Goal: Task Accomplishment & Management: Manage account settings

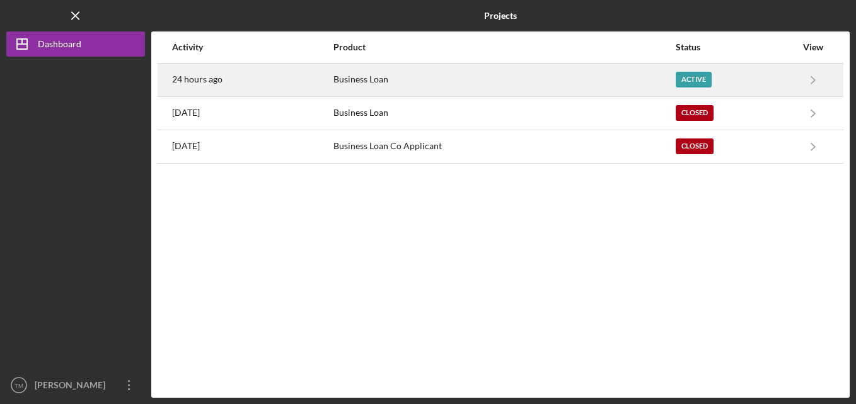
click at [387, 77] on div "Business Loan" at bounding box center [503, 80] width 341 height 32
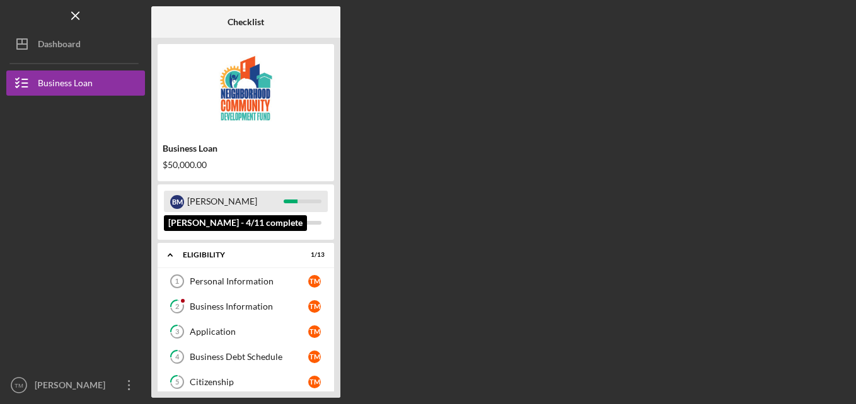
click at [197, 199] on div "[PERSON_NAME]" at bounding box center [235, 201] width 96 height 21
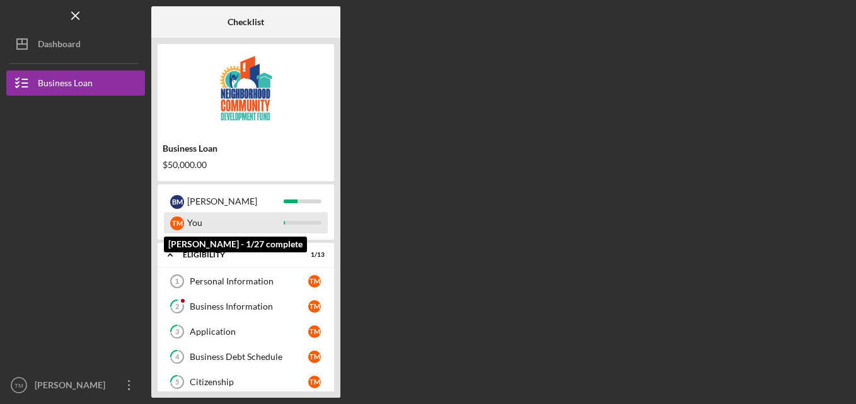
click at [185, 224] on div "T M You" at bounding box center [246, 222] width 164 height 21
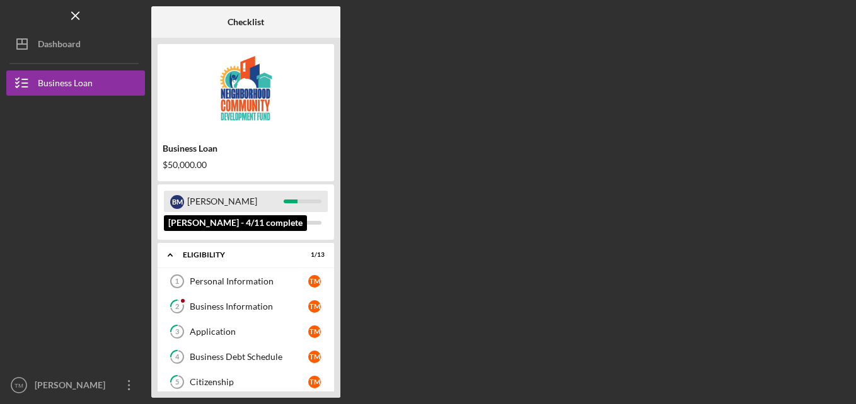
click at [190, 198] on div "[PERSON_NAME]" at bounding box center [235, 201] width 96 height 21
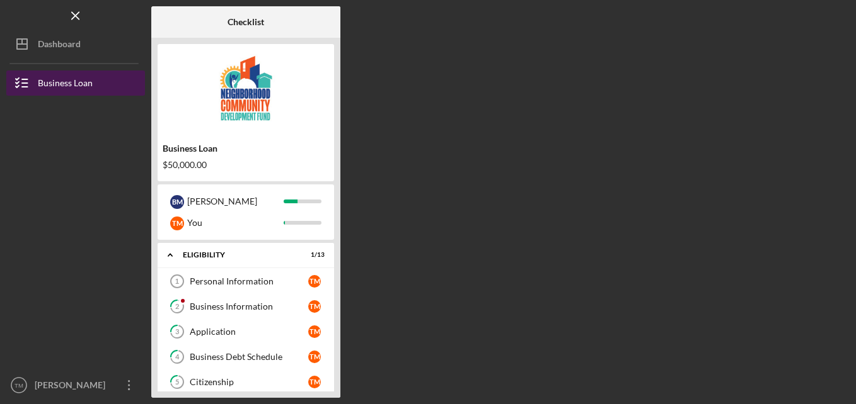
click at [72, 87] on div "Business Loan" at bounding box center [65, 85] width 55 height 28
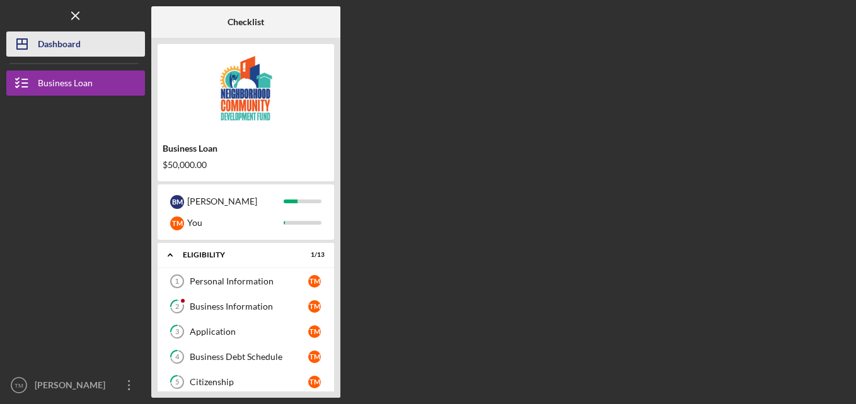
click at [79, 48] on div "Dashboard" at bounding box center [59, 46] width 43 height 28
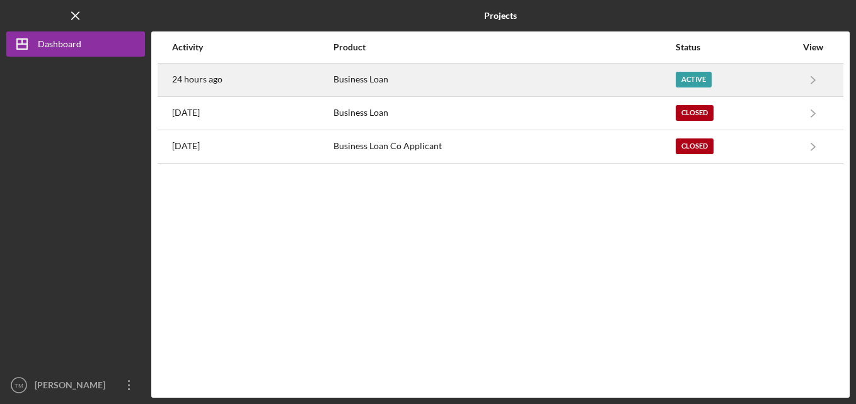
click at [192, 80] on time "24 hours ago" at bounding box center [197, 79] width 50 height 10
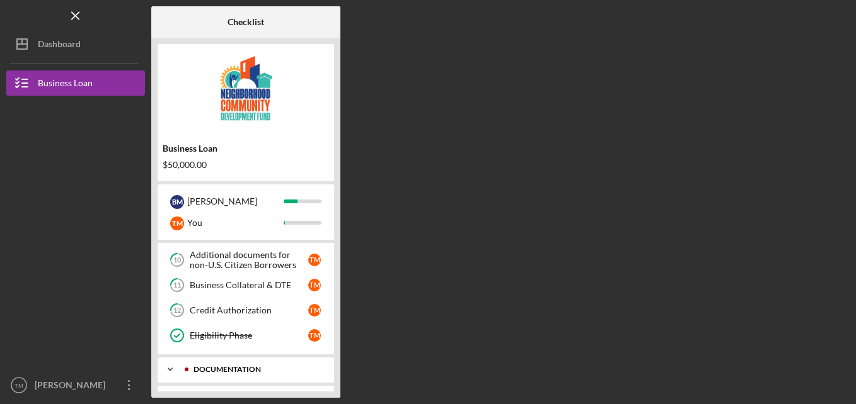
scroll to position [274, 0]
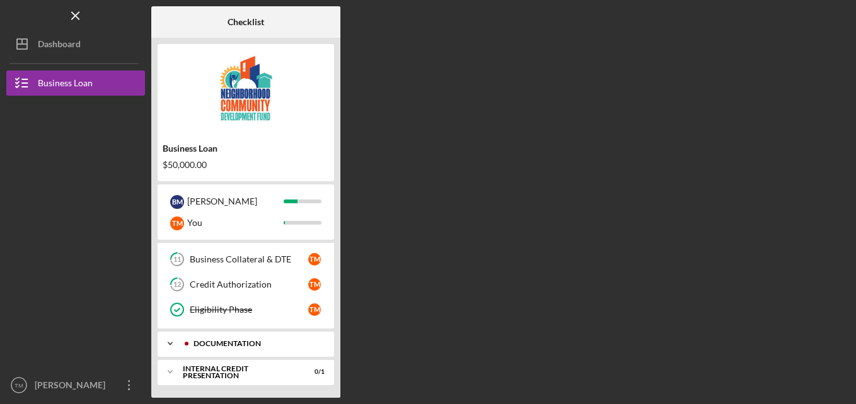
click at [225, 340] on div "Icon/Expander documentation 0 / 13" at bounding box center [246, 343] width 176 height 25
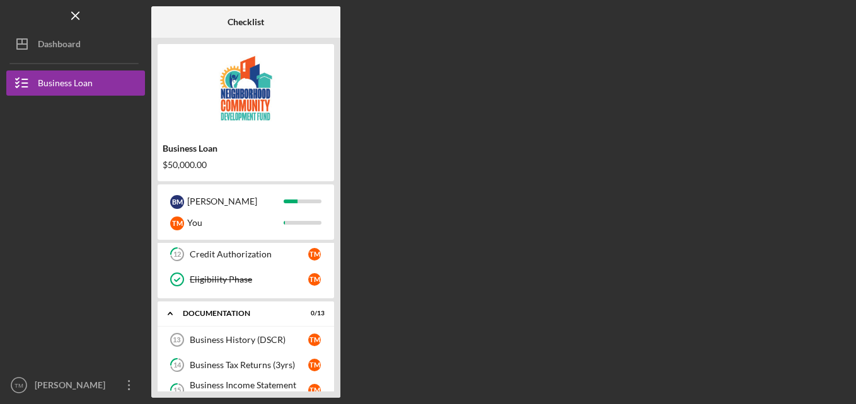
scroll to position [294, 0]
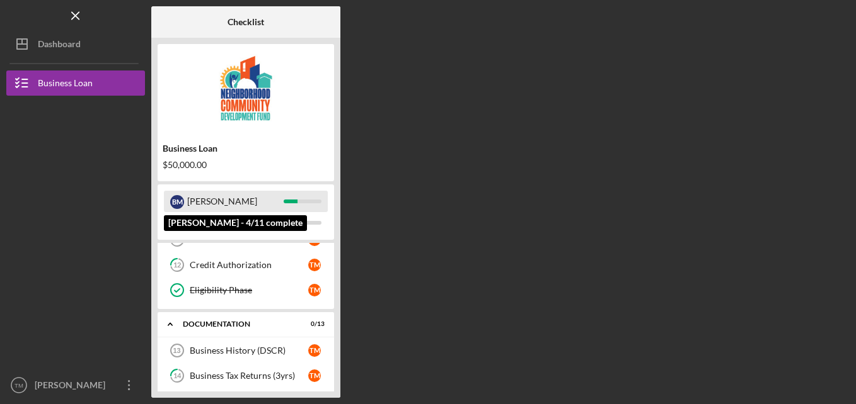
click at [211, 202] on div "[PERSON_NAME]" at bounding box center [235, 201] width 96 height 21
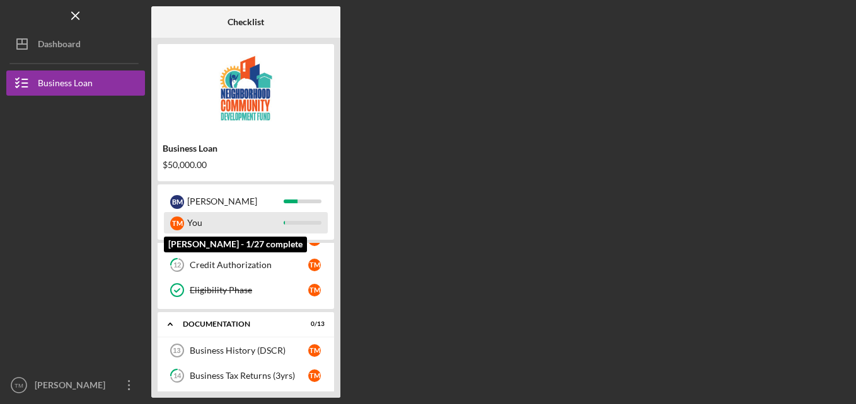
click at [230, 227] on div "You" at bounding box center [235, 222] width 96 height 21
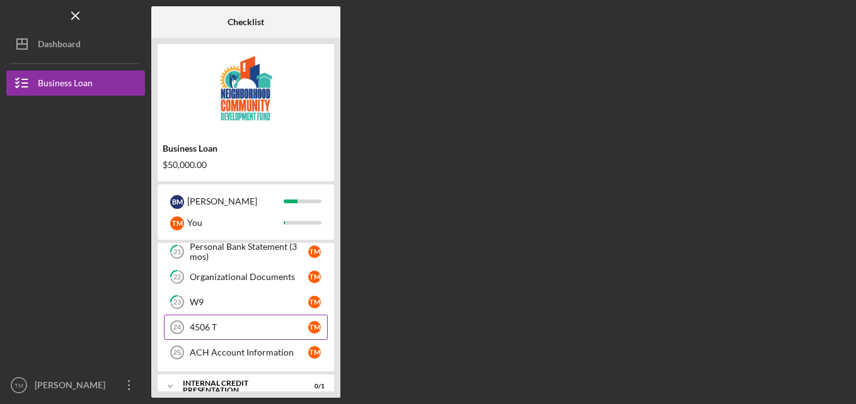
scroll to position [609, 0]
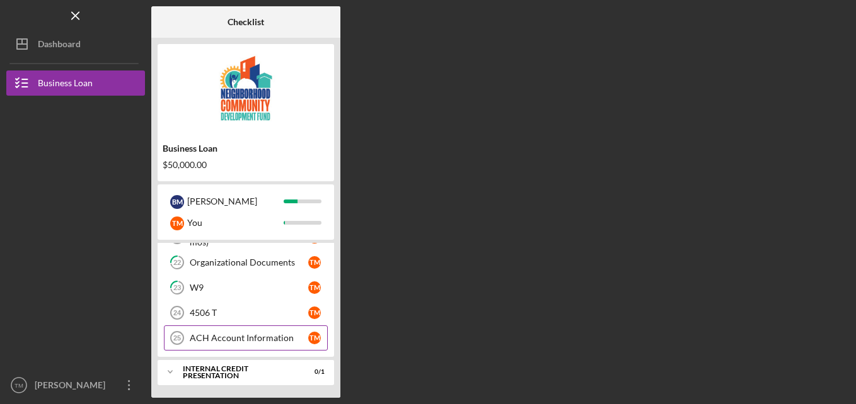
click at [253, 348] on link "ACH Account Information 25 ACH Account Information T M" at bounding box center [246, 338] width 164 height 25
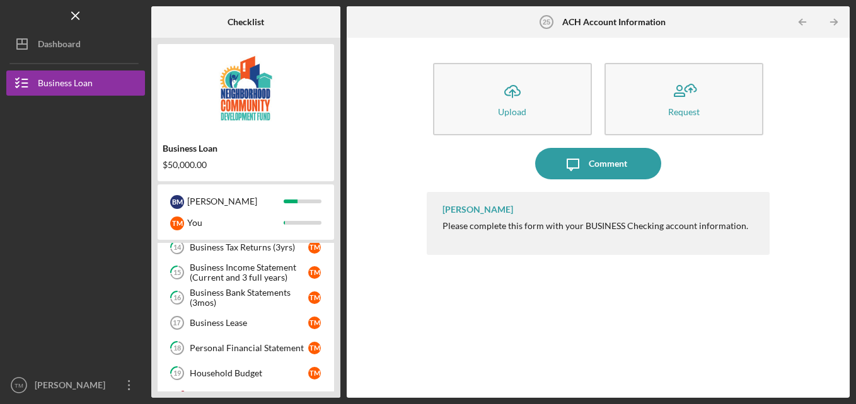
scroll to position [420, 0]
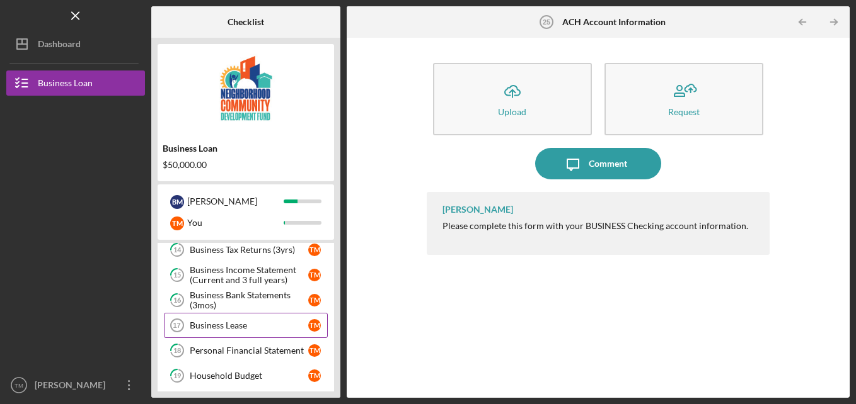
click at [256, 328] on div "Business Lease" at bounding box center [249, 326] width 118 height 10
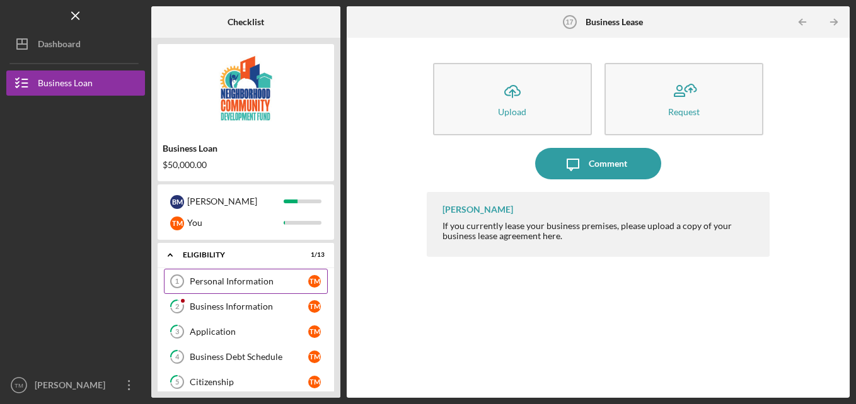
click at [196, 280] on div "Personal Information" at bounding box center [249, 282] width 118 height 10
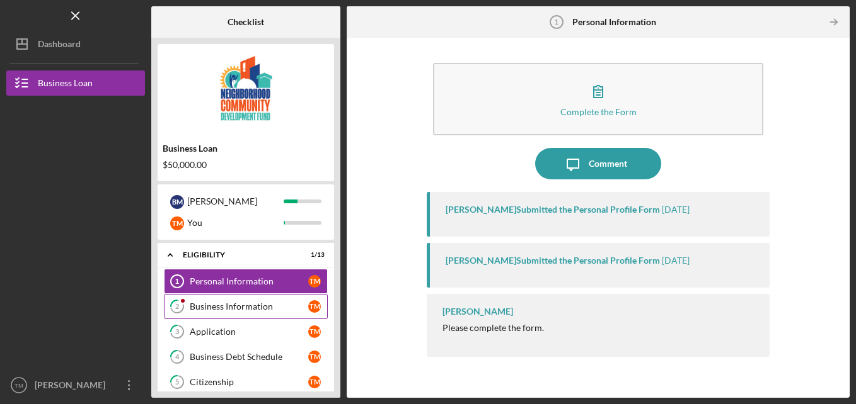
click at [250, 304] on div "Business Information" at bounding box center [249, 307] width 118 height 10
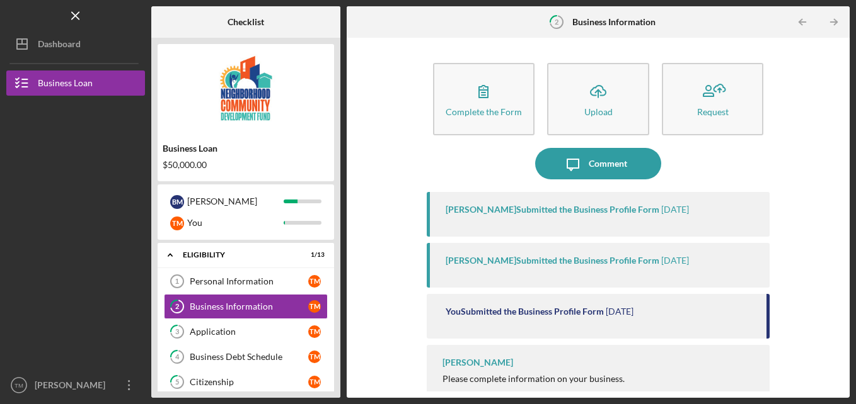
click at [583, 212] on div "[PERSON_NAME] Submitted the Business Profile Form" at bounding box center [552, 210] width 214 height 10
click at [238, 343] on link "3 Application T M" at bounding box center [246, 331] width 164 height 25
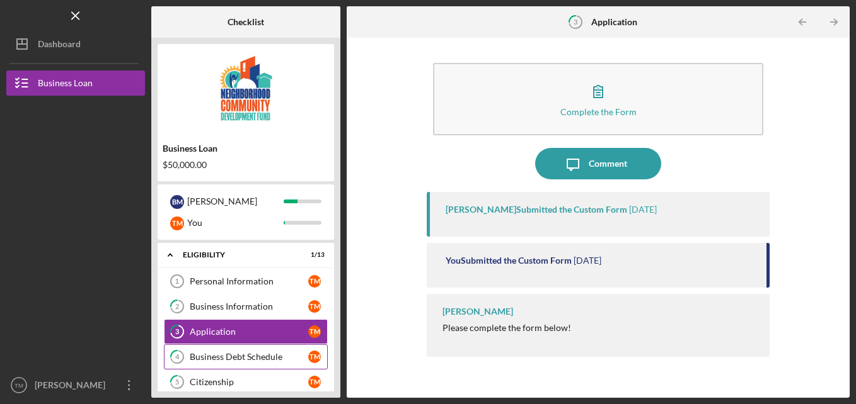
click at [265, 355] on div "Business Debt Schedule" at bounding box center [249, 357] width 118 height 10
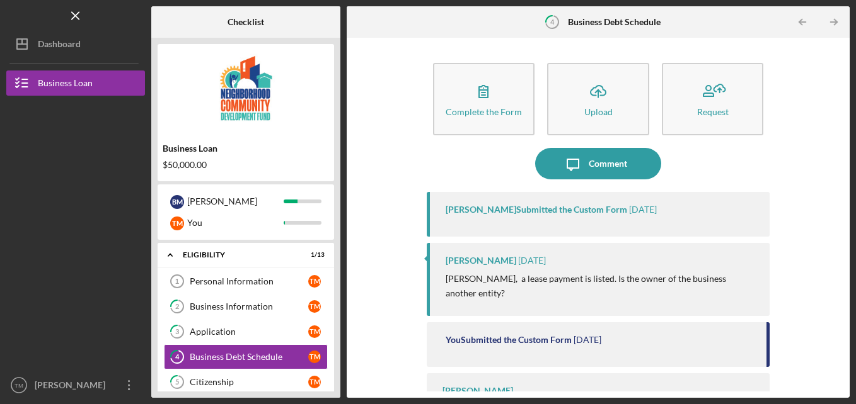
click at [622, 216] on div "[PERSON_NAME] Submitted the Custom Form [DATE]" at bounding box center [598, 214] width 343 height 45
click at [629, 211] on time "[DATE]" at bounding box center [643, 210] width 28 height 10
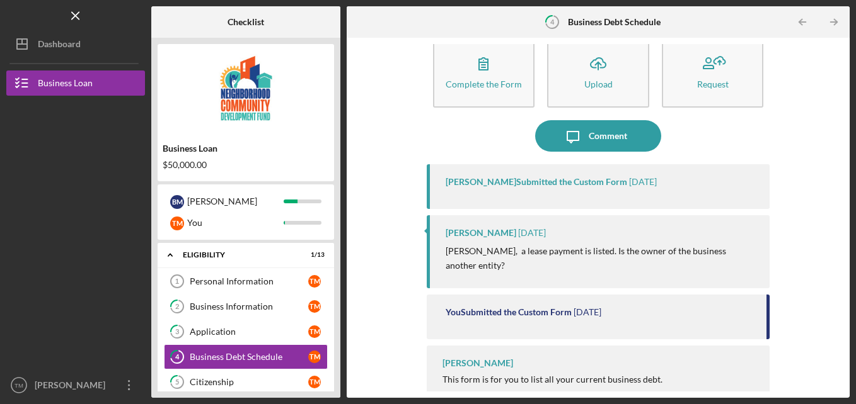
scroll to position [31, 0]
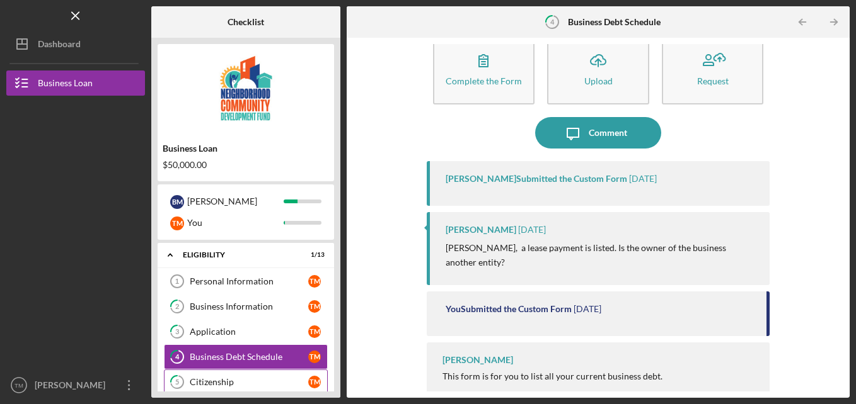
click at [236, 381] on div "Citizenship" at bounding box center [249, 382] width 118 height 10
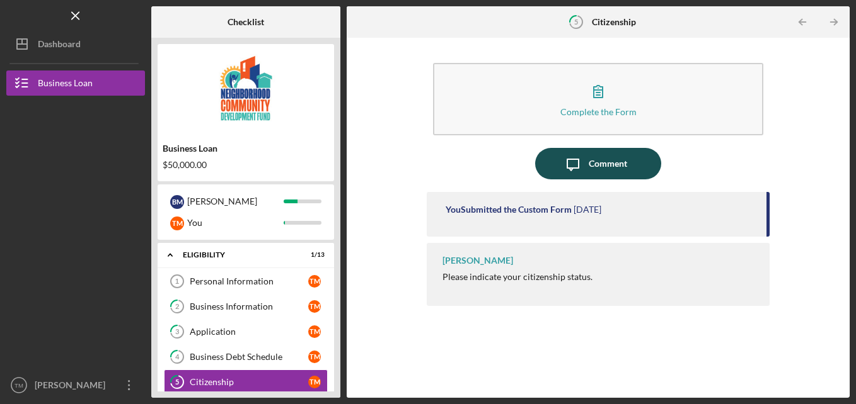
click at [624, 172] on div "Comment" at bounding box center [607, 164] width 38 height 32
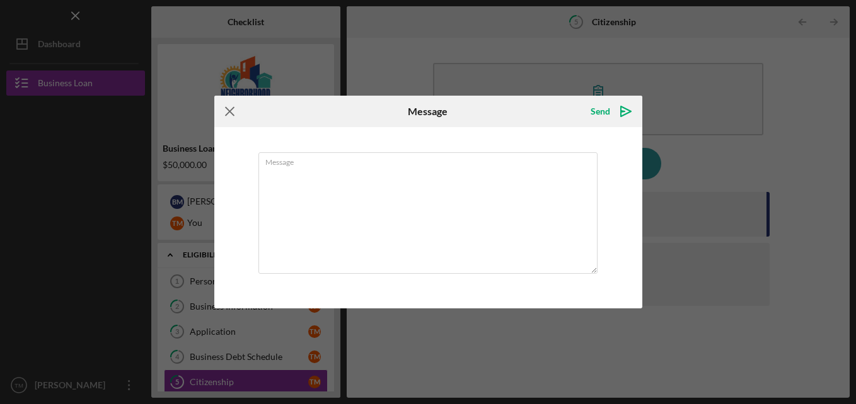
click at [232, 111] on icon "Icon/Menu Close" at bounding box center [230, 112] width 32 height 32
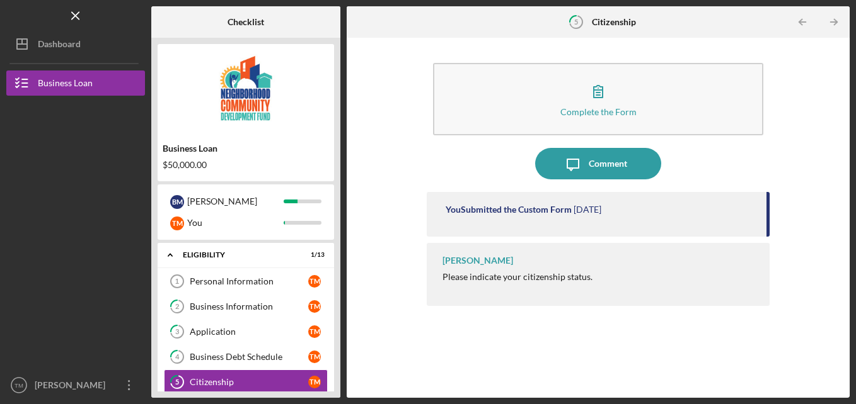
click at [529, 284] on div "[PERSON_NAME] Please indicate your citizenship status." at bounding box center [598, 274] width 343 height 63
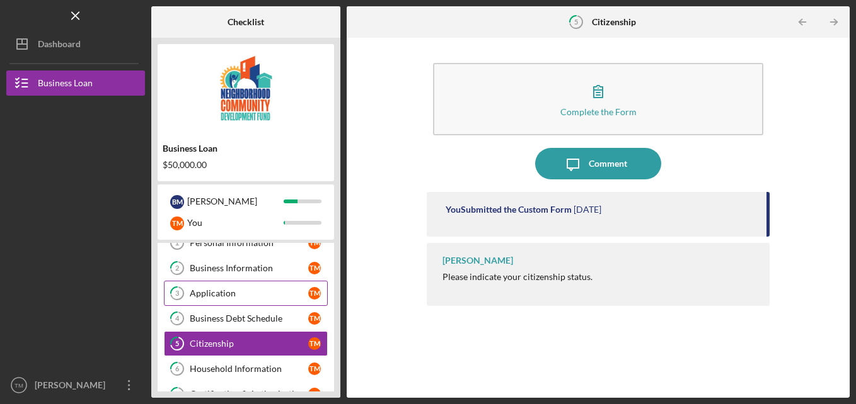
scroll to position [126, 0]
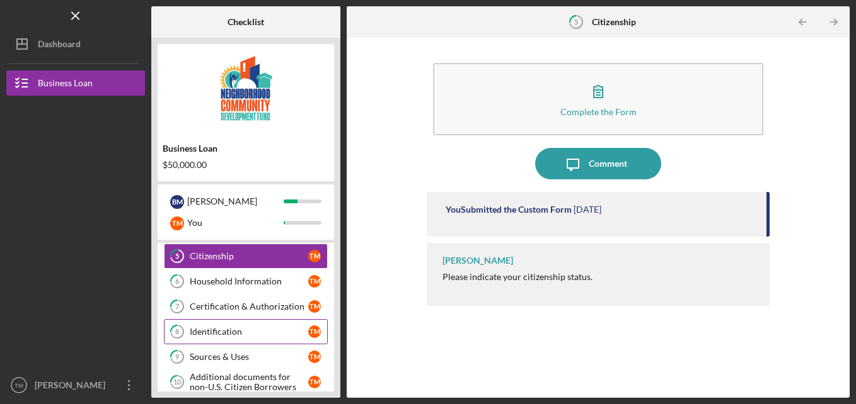
click at [256, 332] on div "Identification" at bounding box center [249, 332] width 118 height 10
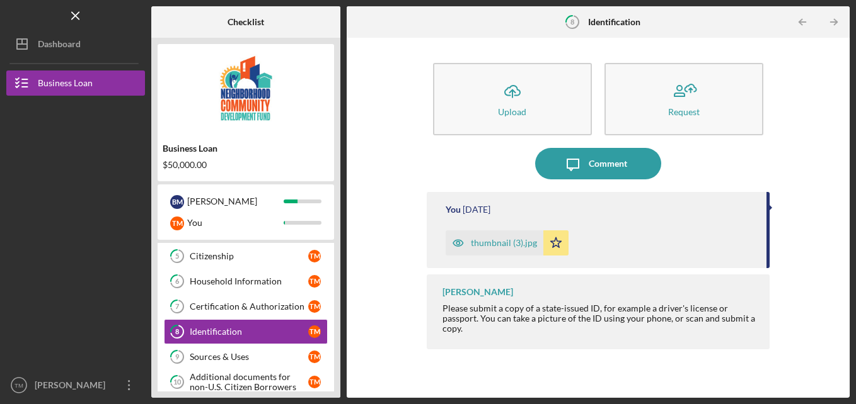
click at [505, 244] on div "thumbnail (3).jpg" at bounding box center [504, 243] width 66 height 10
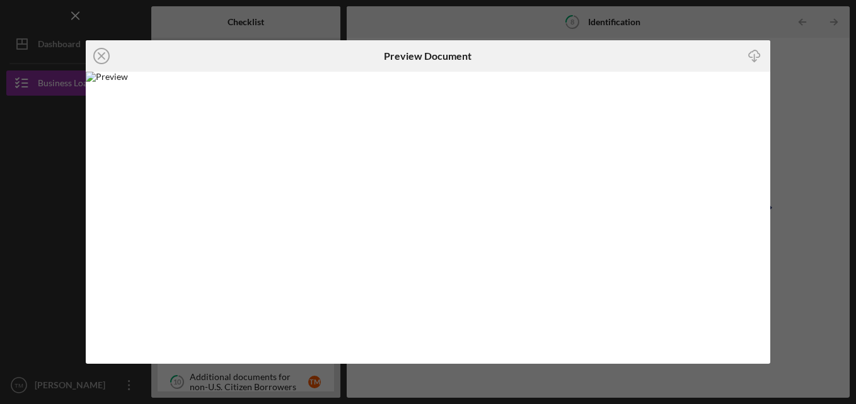
drag, startPoint x: 813, startPoint y: 81, endPoint x: 442, endPoint y: 222, distance: 396.8
click at [812, 81] on div "Icon/Close Preview Document Icon/Download" at bounding box center [428, 202] width 856 height 404
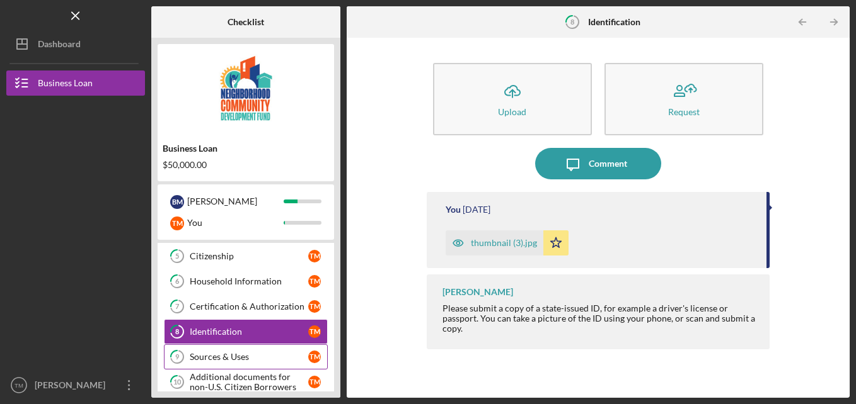
click at [243, 355] on div "Sources & Uses" at bounding box center [249, 357] width 118 height 10
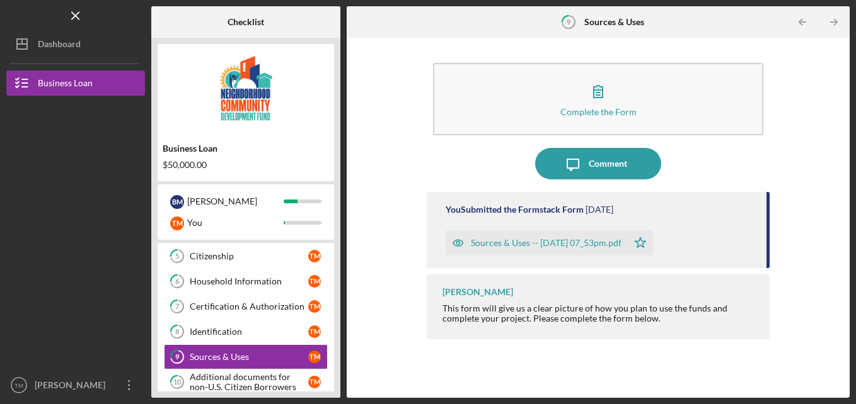
click at [510, 244] on div "Sources & Uses -- [DATE] 07_53pm.pdf" at bounding box center [546, 243] width 151 height 10
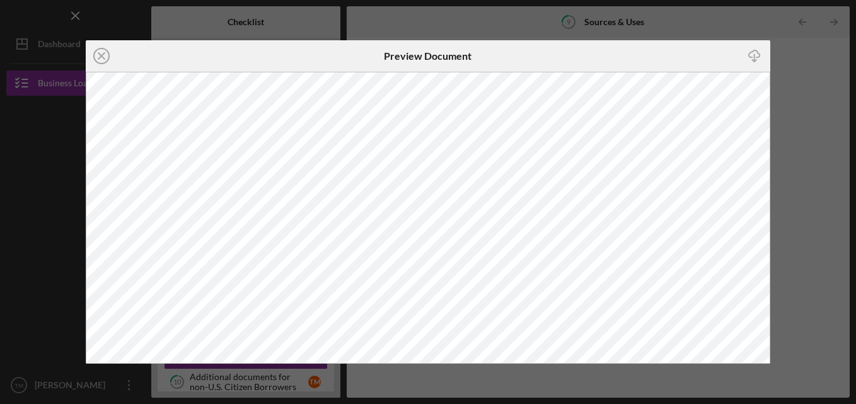
click at [813, 125] on div "Icon/Close Preview Document Icon/Download" at bounding box center [428, 202] width 856 height 404
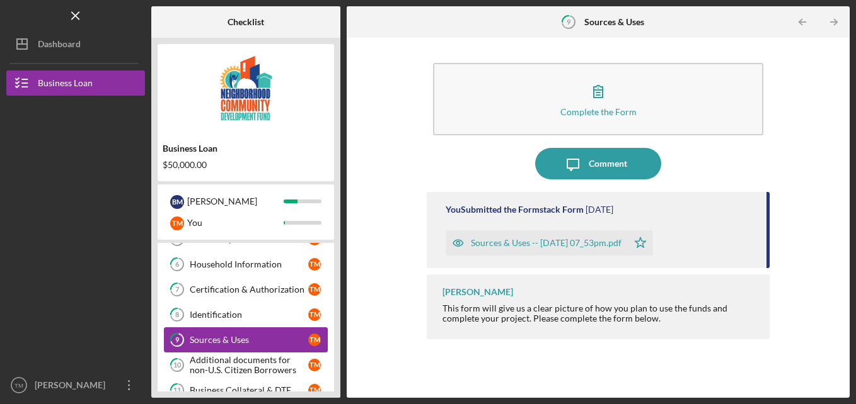
scroll to position [189, 0]
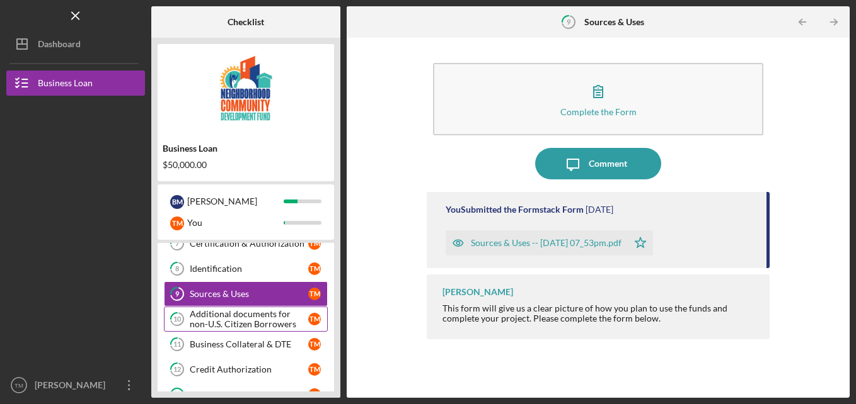
click at [241, 324] on div "Additional documents for non-U.S. Citizen Borrowers" at bounding box center [249, 319] width 118 height 20
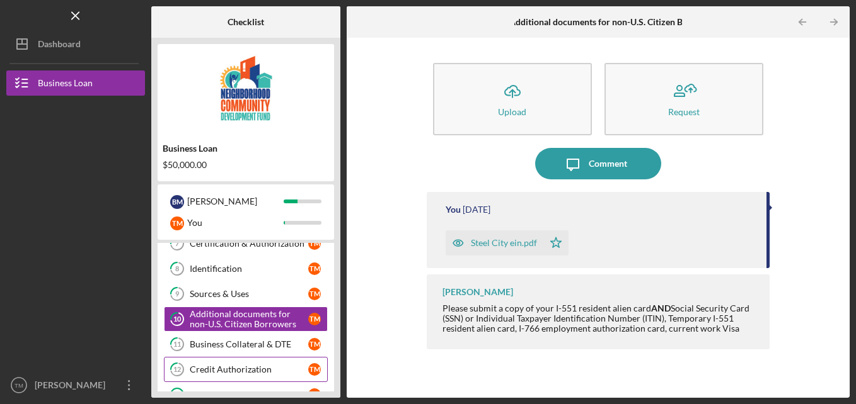
click at [237, 376] on link "12 Credit Authorization T M" at bounding box center [246, 369] width 164 height 25
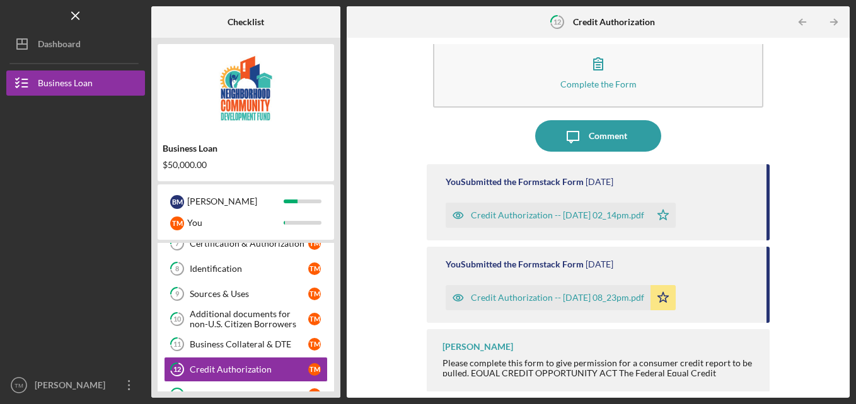
scroll to position [28, 0]
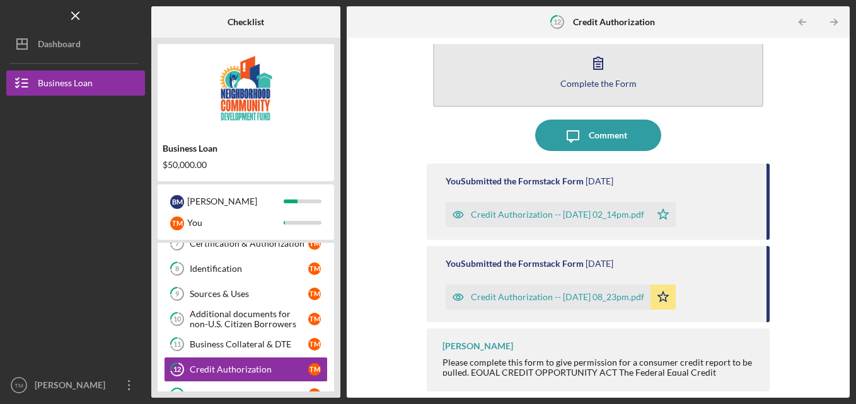
click at [602, 66] on icon "button" at bounding box center [598, 63] width 32 height 32
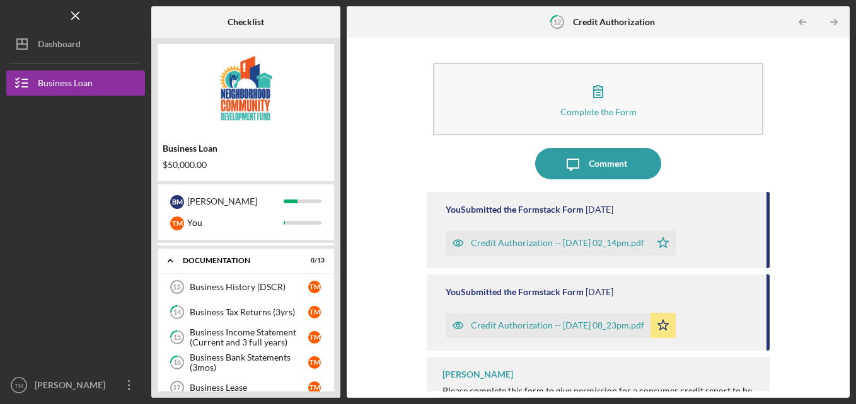
scroll to position [378, 0]
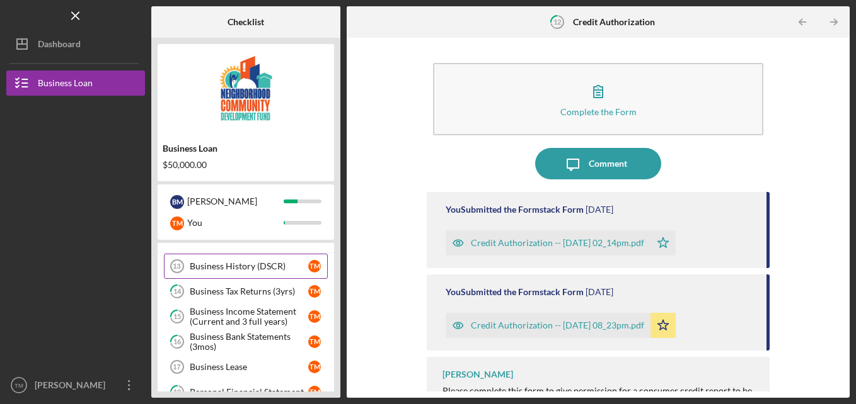
click at [239, 271] on div "Business History (DSCR)" at bounding box center [249, 266] width 118 height 10
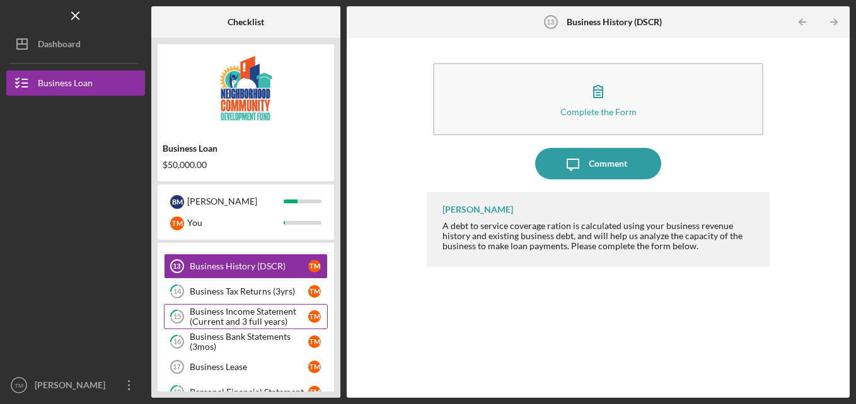
click at [227, 324] on div "Business Income Statement (Current and 3 full years)" at bounding box center [249, 317] width 118 height 20
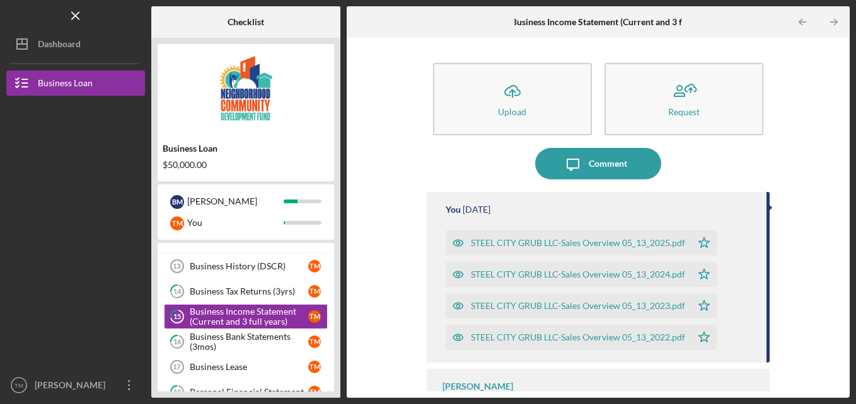
click at [493, 243] on div "STEEL CITY GRUB LLC-Sales Overview 05_13_2025.pdf" at bounding box center [578, 243] width 214 height 10
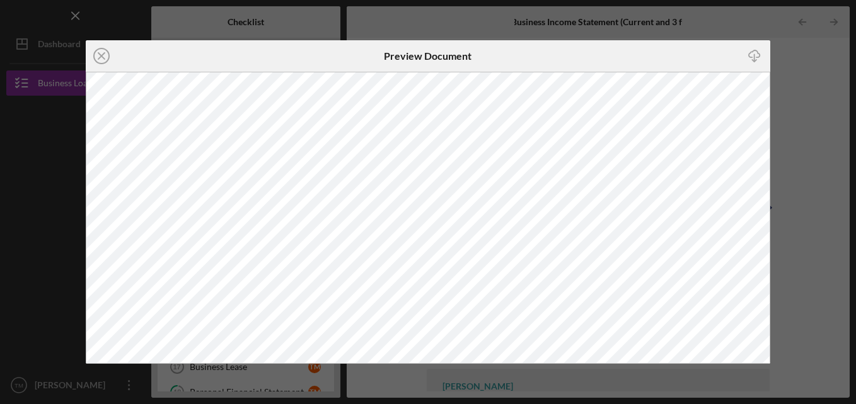
click at [812, 79] on div "Icon/Close Preview Document Icon/Download" at bounding box center [428, 202] width 856 height 404
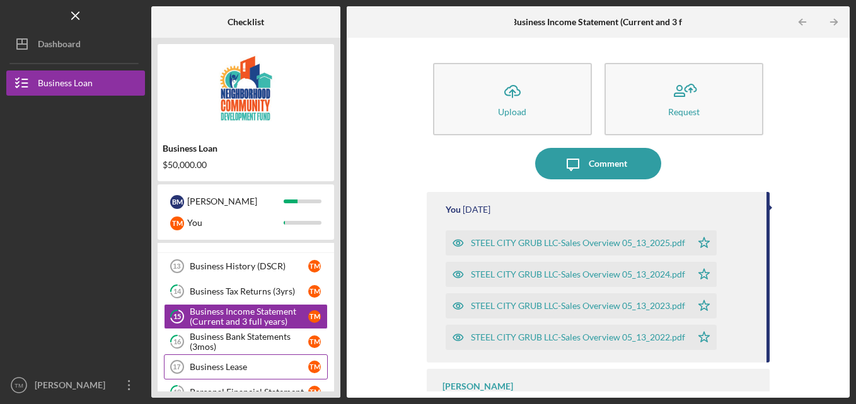
click at [235, 368] on div "Business Lease" at bounding box center [249, 367] width 118 height 10
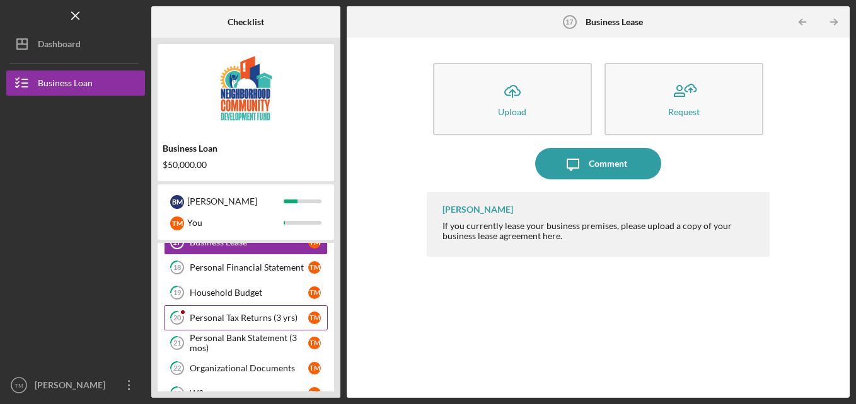
scroll to position [504, 0]
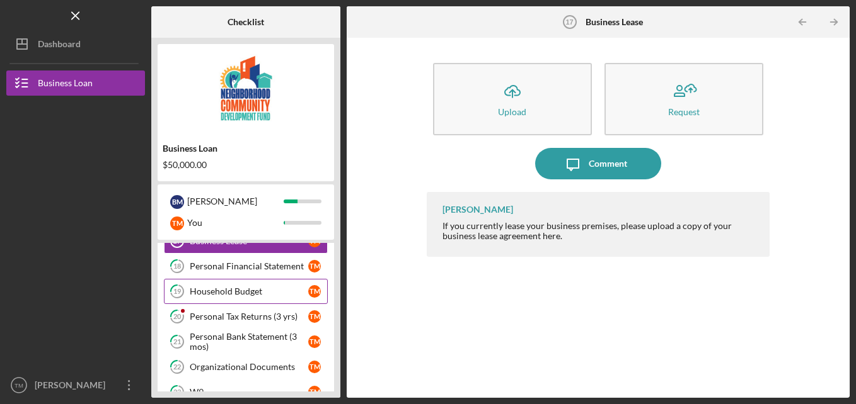
click at [245, 285] on link "19 Household Budget T M" at bounding box center [246, 291] width 164 height 25
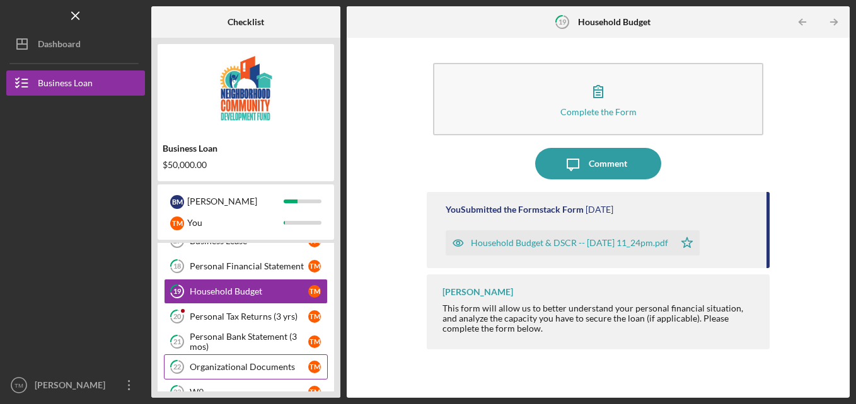
click at [233, 363] on div "Organizational Documents" at bounding box center [249, 367] width 118 height 10
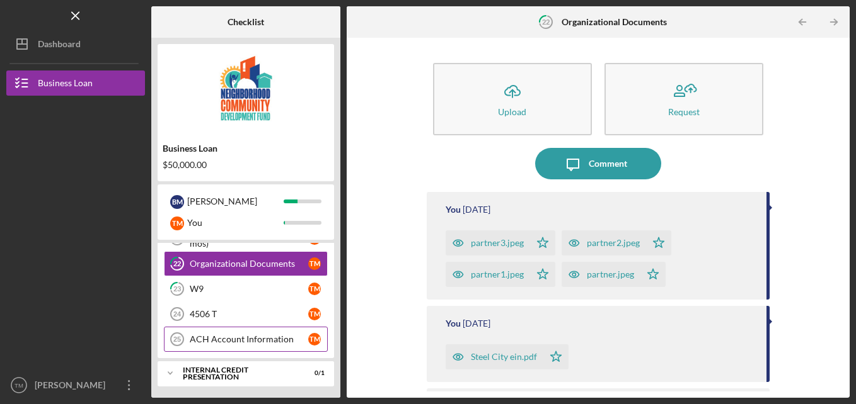
scroll to position [609, 0]
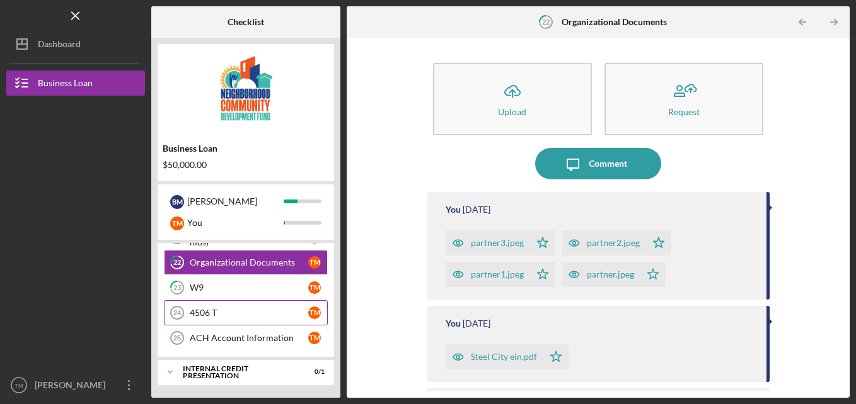
click at [256, 321] on link "4506 T 24 4506 T T M" at bounding box center [246, 313] width 164 height 25
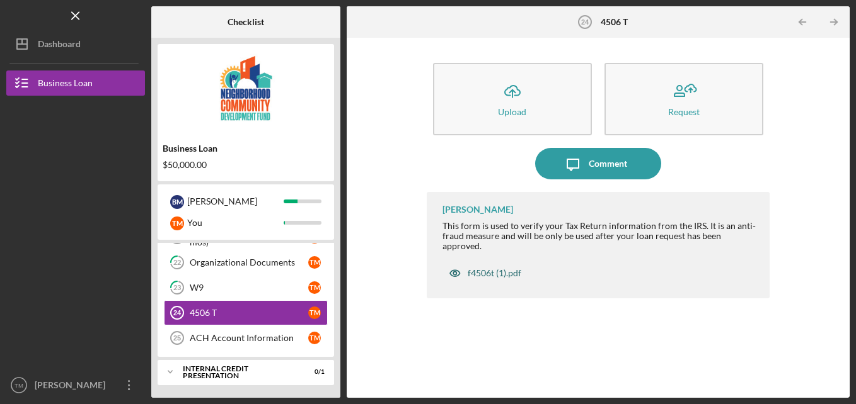
click at [490, 268] on div "f4506t (1).pdf" at bounding box center [494, 273] width 54 height 10
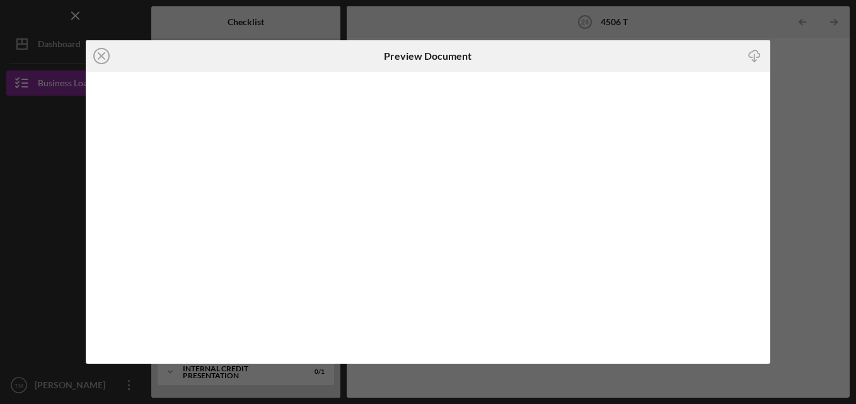
click at [821, 115] on div "Icon/Close Preview Document Icon/Download" at bounding box center [428, 202] width 856 height 404
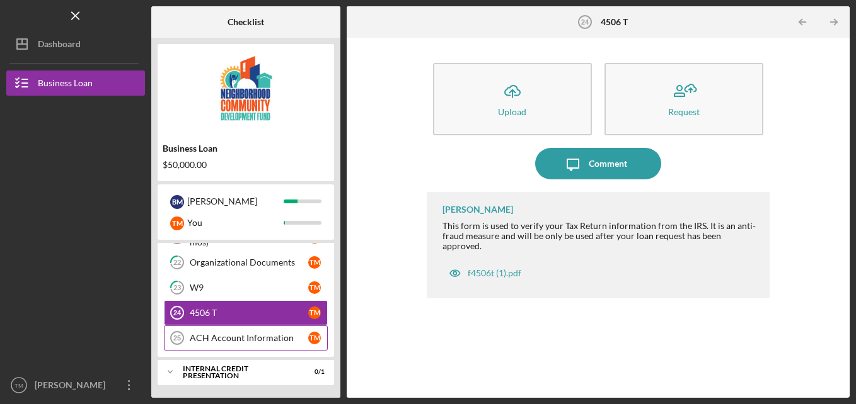
click at [255, 340] on div "ACH Account Information" at bounding box center [249, 338] width 118 height 10
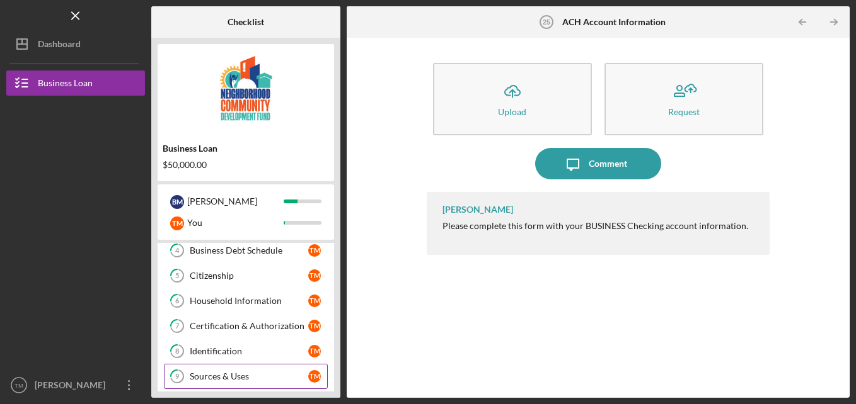
scroll to position [105, 0]
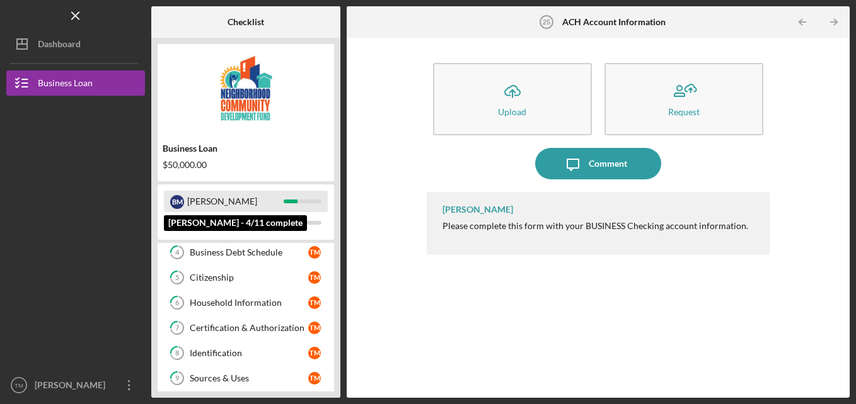
click at [290, 203] on div at bounding box center [291, 202] width 14 height 4
click at [199, 205] on div "[PERSON_NAME]" at bounding box center [235, 201] width 96 height 21
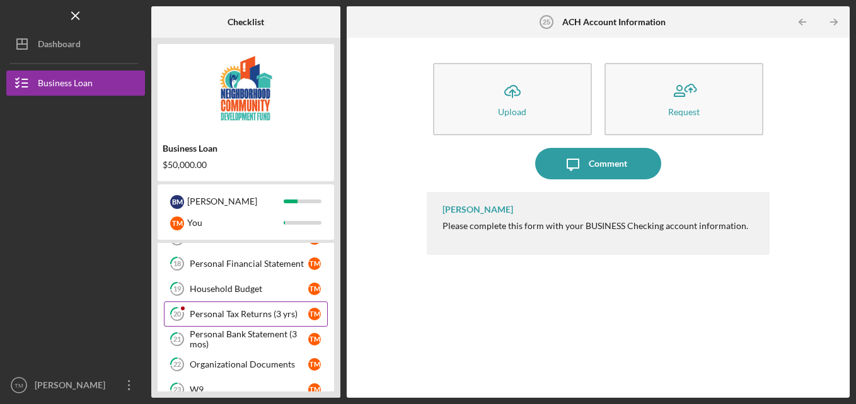
scroll to position [609, 0]
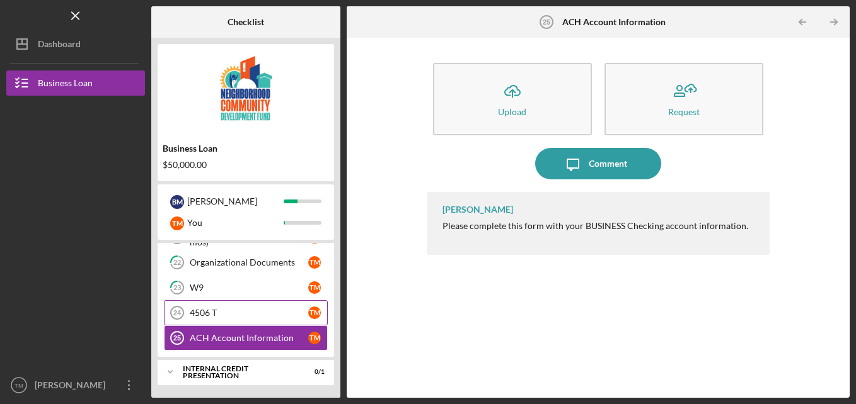
click at [215, 312] on div "4506 T" at bounding box center [249, 313] width 118 height 10
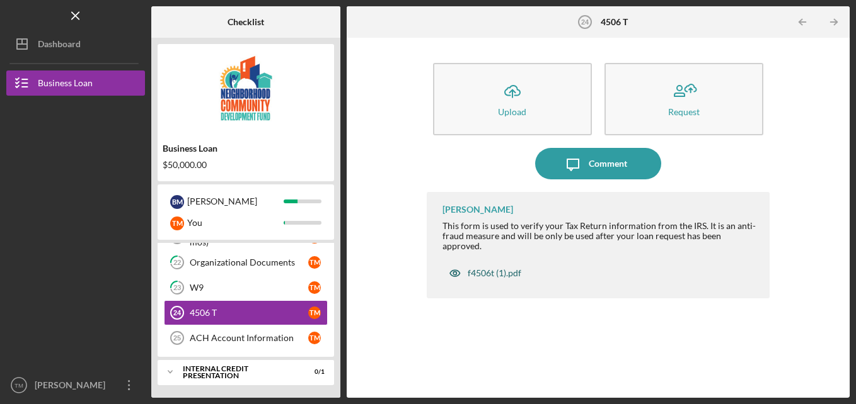
click at [493, 268] on div "f4506t (1).pdf" at bounding box center [494, 273] width 54 height 10
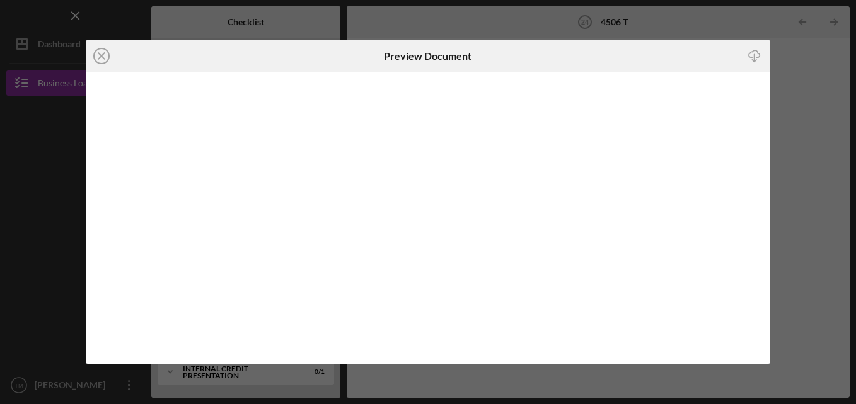
click at [788, 112] on div "Icon/Close Preview Document Icon/Download" at bounding box center [428, 202] width 856 height 404
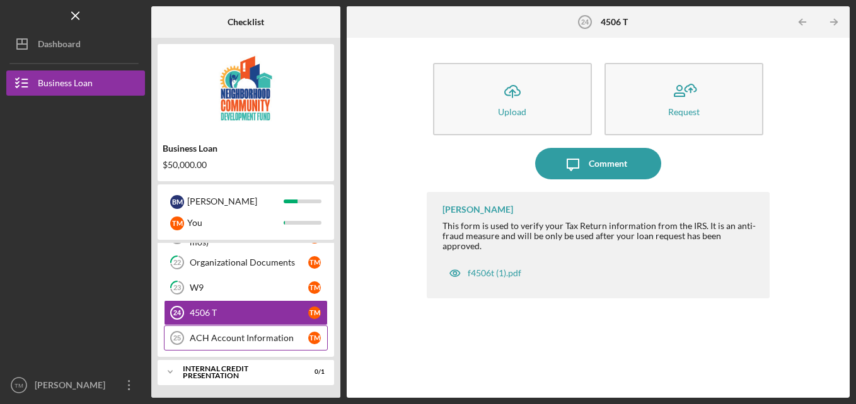
click at [238, 339] on div "ACH Account Information" at bounding box center [249, 338] width 118 height 10
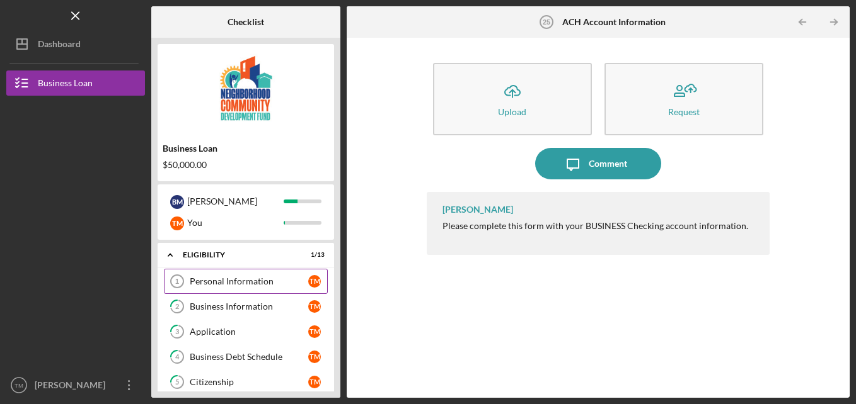
click at [278, 284] on div "Personal Information" at bounding box center [249, 282] width 118 height 10
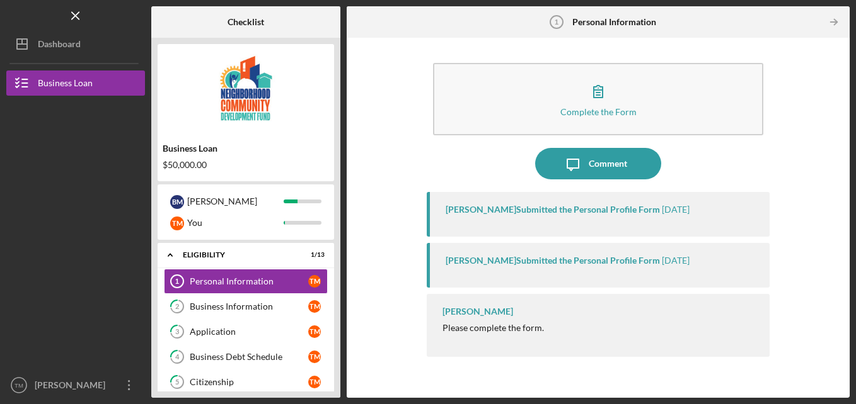
click at [565, 217] on div "[PERSON_NAME] Submitted the Personal Profile Form [DATE]" at bounding box center [598, 214] width 343 height 45
click at [559, 207] on div "[PERSON_NAME] Submitted the Personal Profile Form" at bounding box center [552, 210] width 214 height 10
click at [214, 335] on div "Application" at bounding box center [249, 332] width 118 height 10
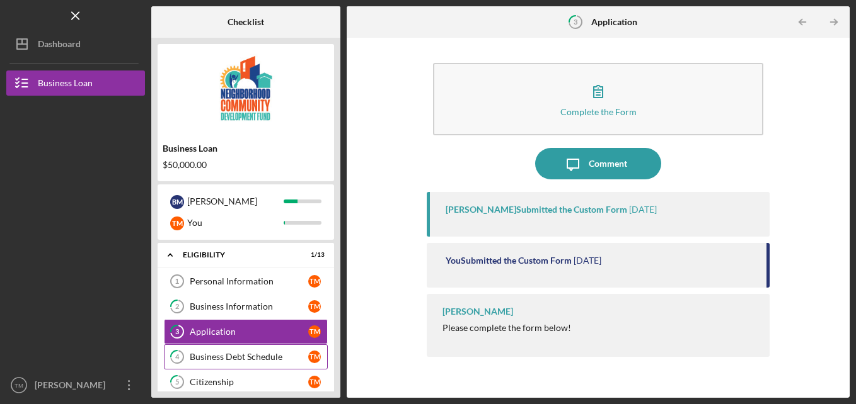
click at [238, 360] on div "Business Debt Schedule" at bounding box center [249, 357] width 118 height 10
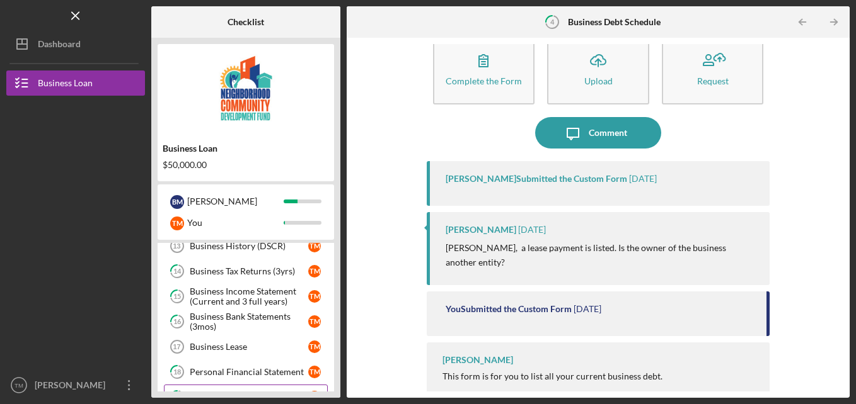
scroll to position [441, 0]
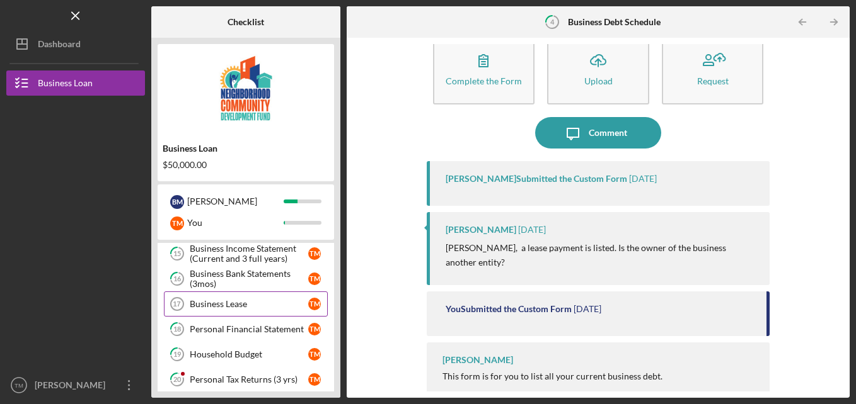
click at [226, 312] on link "Business Lease 17 Business Lease T M" at bounding box center [246, 304] width 164 height 25
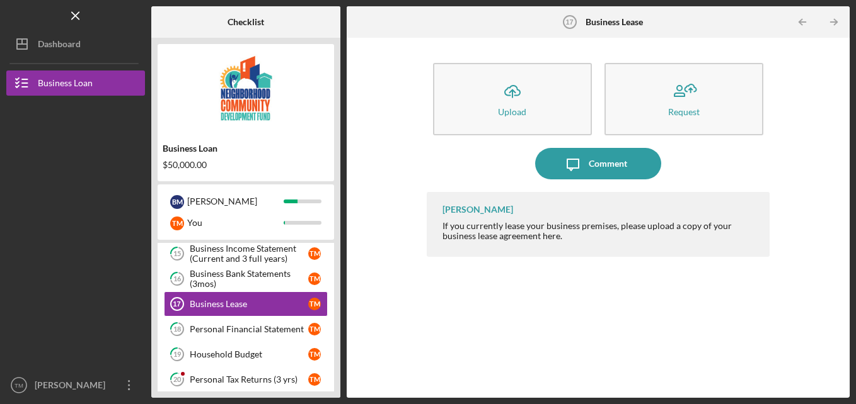
click at [470, 330] on div "[PERSON_NAME] If you currently lease your business premises, please upload a co…" at bounding box center [598, 285] width 343 height 187
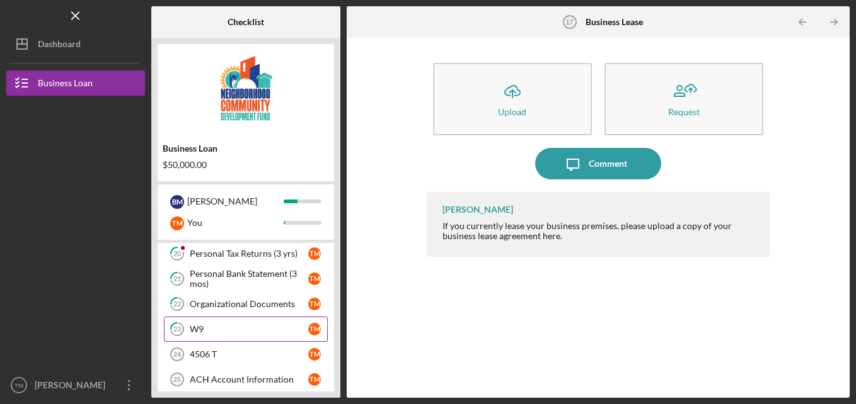
scroll to position [609, 0]
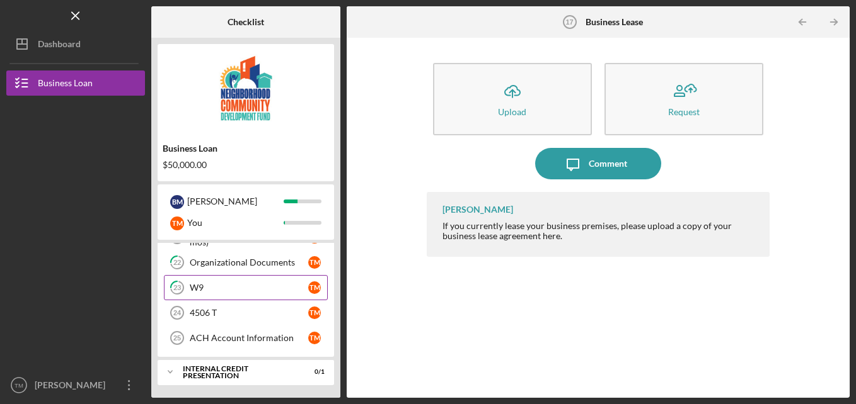
click at [245, 284] on div "W9" at bounding box center [249, 288] width 118 height 10
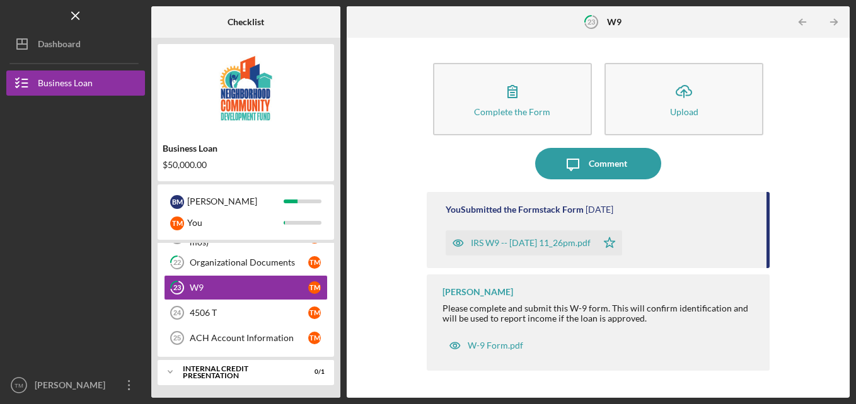
click at [577, 248] on div "IRS W9 -- [DATE] 11_26pm.pdf" at bounding box center [531, 243] width 120 height 10
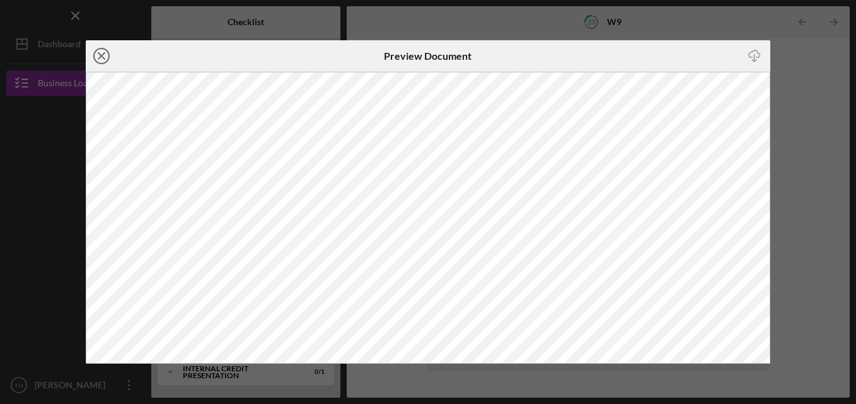
click at [105, 60] on icon "Icon/Close" at bounding box center [102, 56] width 32 height 32
